Goal: Check status: Check status

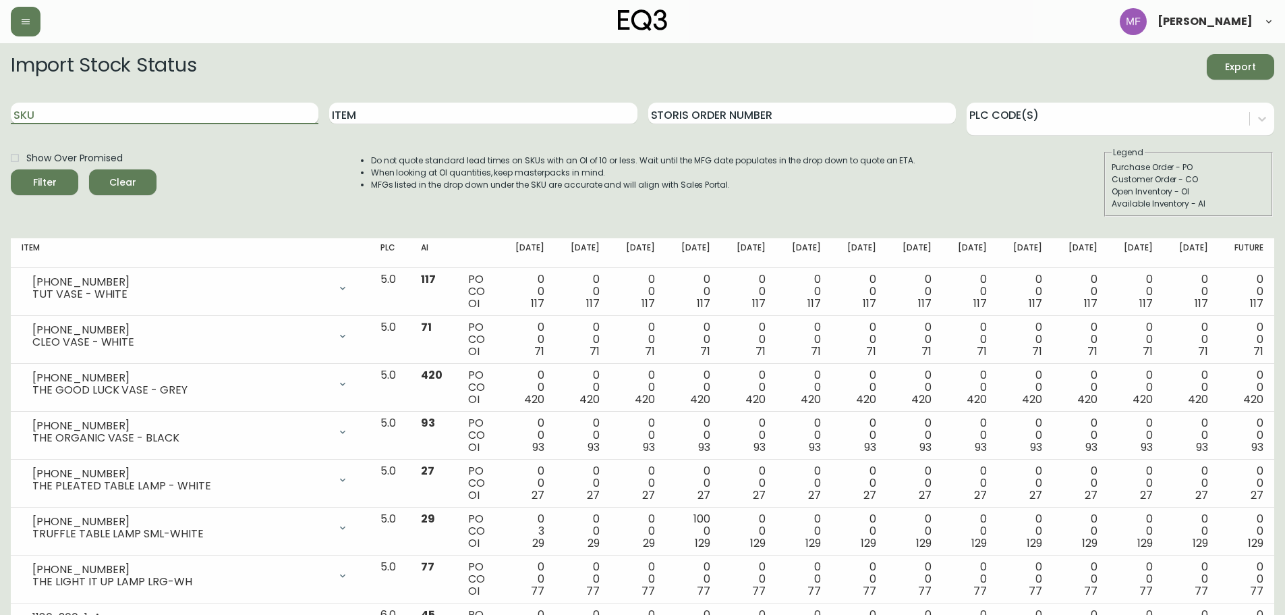
click at [229, 111] on input "SKU" at bounding box center [165, 114] width 308 height 22
paste input "[PHONE_NUMBER]"
click at [11, 169] on button "Filter" at bounding box center [44, 182] width 67 height 26
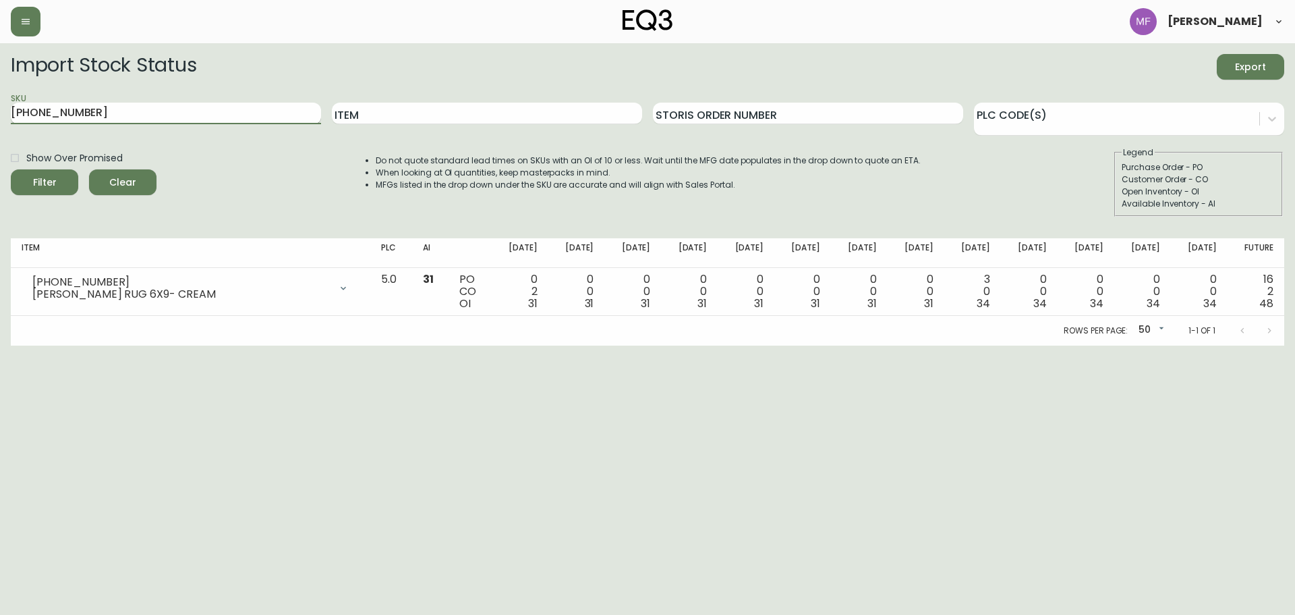
paste input "[PHONE_NUMBER]"
drag, startPoint x: 137, startPoint y: 111, endPoint x: 19, endPoint y: 112, distance: 118.1
click at [19, 112] on input "[PHONE_NUMBER]" at bounding box center [166, 114] width 310 height 22
type input "3"
paste input "[PHONE_NUMBER]"
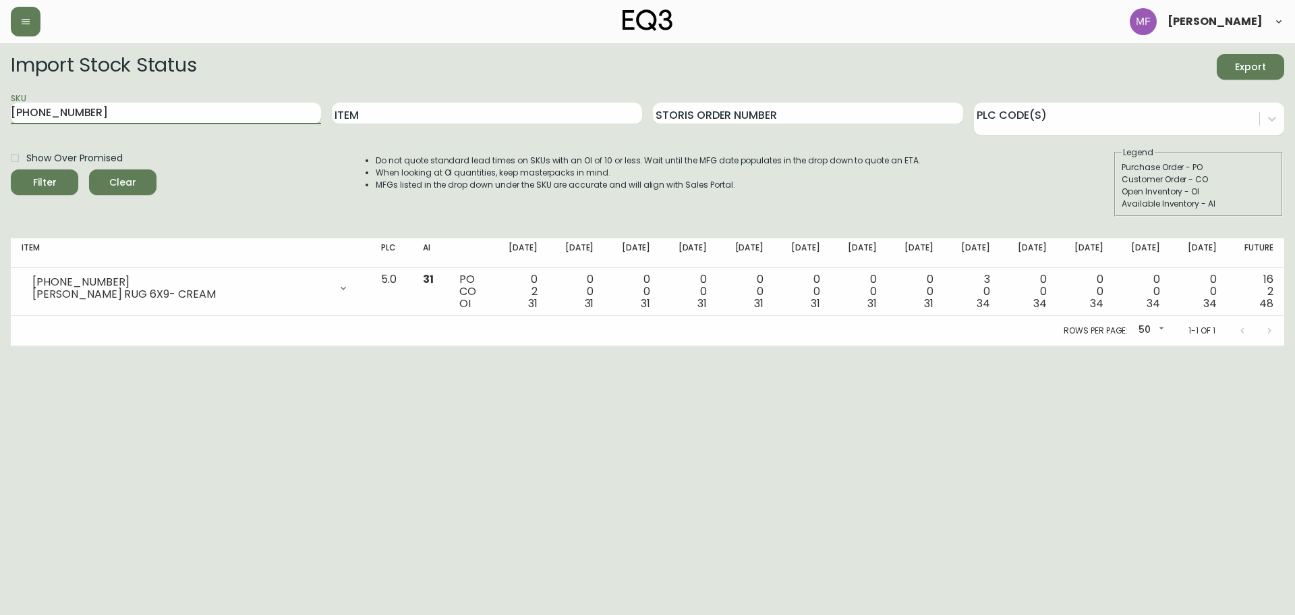
click at [11, 169] on button "Filter" at bounding box center [44, 182] width 67 height 26
drag, startPoint x: 81, startPoint y: 112, endPoint x: -55, endPoint y: 105, distance: 135.8
click at [0, 105] on html "[PERSON_NAME] Import Stock Status Export SKU [PHONE_NUMBER] Item Storis Order N…" at bounding box center [647, 172] width 1295 height 345
paste input "2"
click at [11, 169] on button "Filter" at bounding box center [44, 182] width 67 height 26
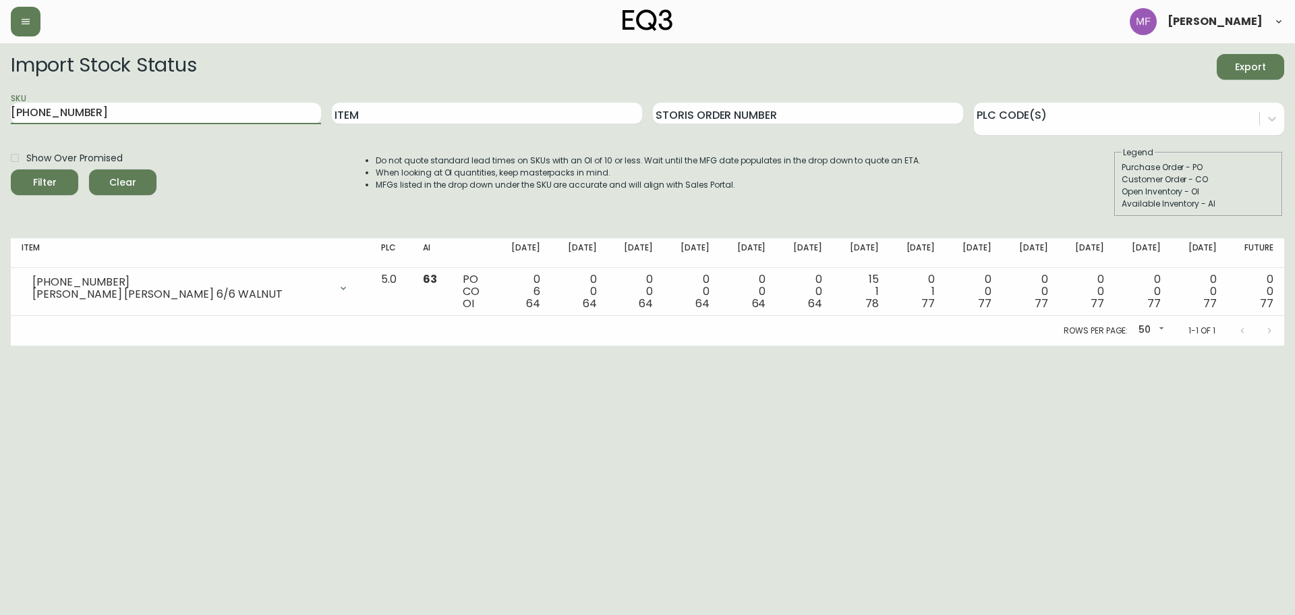
drag, startPoint x: 80, startPoint y: 111, endPoint x: -136, endPoint y: 111, distance: 215.2
click at [0, 111] on html "[PERSON_NAME] Import Stock Status Export SKU [PHONE_NUMBER] Item Storis Order N…" at bounding box center [647, 172] width 1295 height 345
paste input "05"
click at [11, 169] on button "Filter" at bounding box center [44, 182] width 67 height 26
drag, startPoint x: 24, startPoint y: 117, endPoint x: -34, endPoint y: 123, distance: 58.3
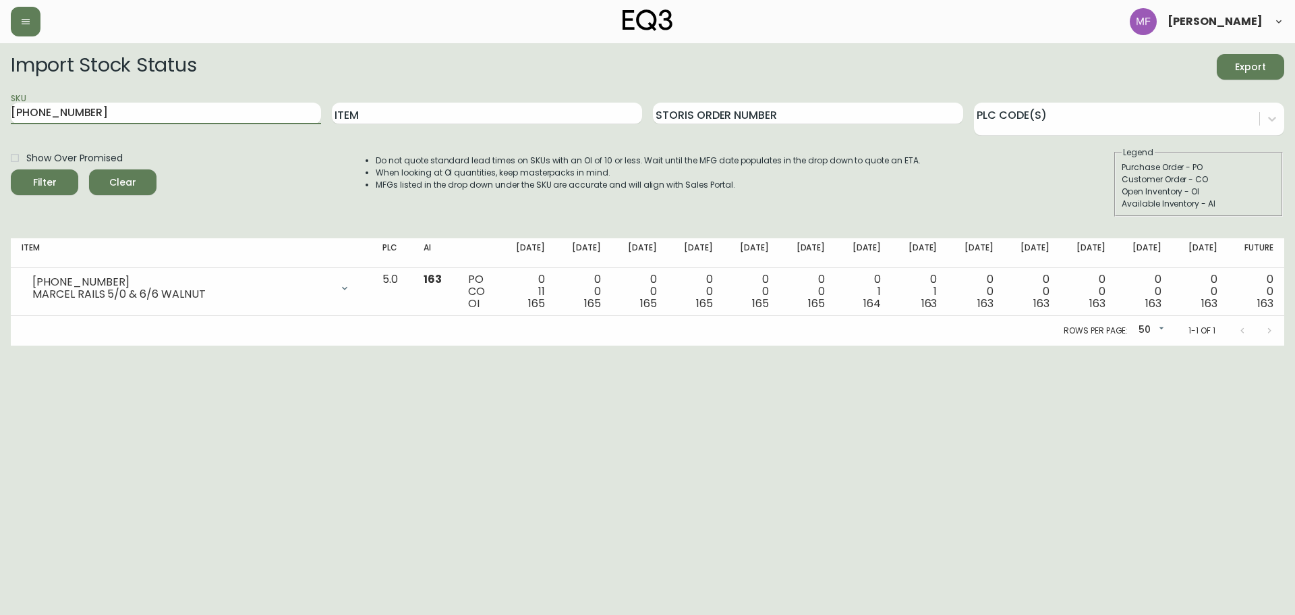
click at [0, 123] on html "[PERSON_NAME] Import Stock Status Export SKU [PHONE_NUMBER] Item Storis Order N…" at bounding box center [647, 172] width 1295 height 345
paste input "[PHONE_NUMBER]"
type input "[PHONE_NUMBER]"
click at [11, 169] on button "Filter" at bounding box center [44, 182] width 67 height 26
